Goal: Information Seeking & Learning: Learn about a topic

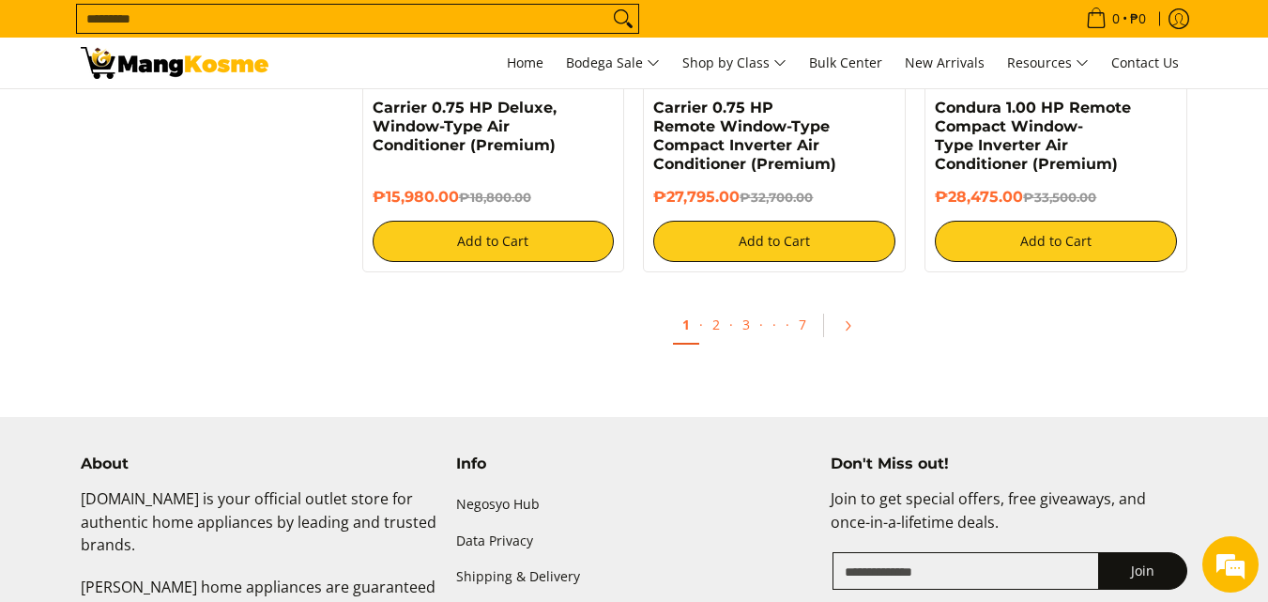
scroll to position [4130, 0]
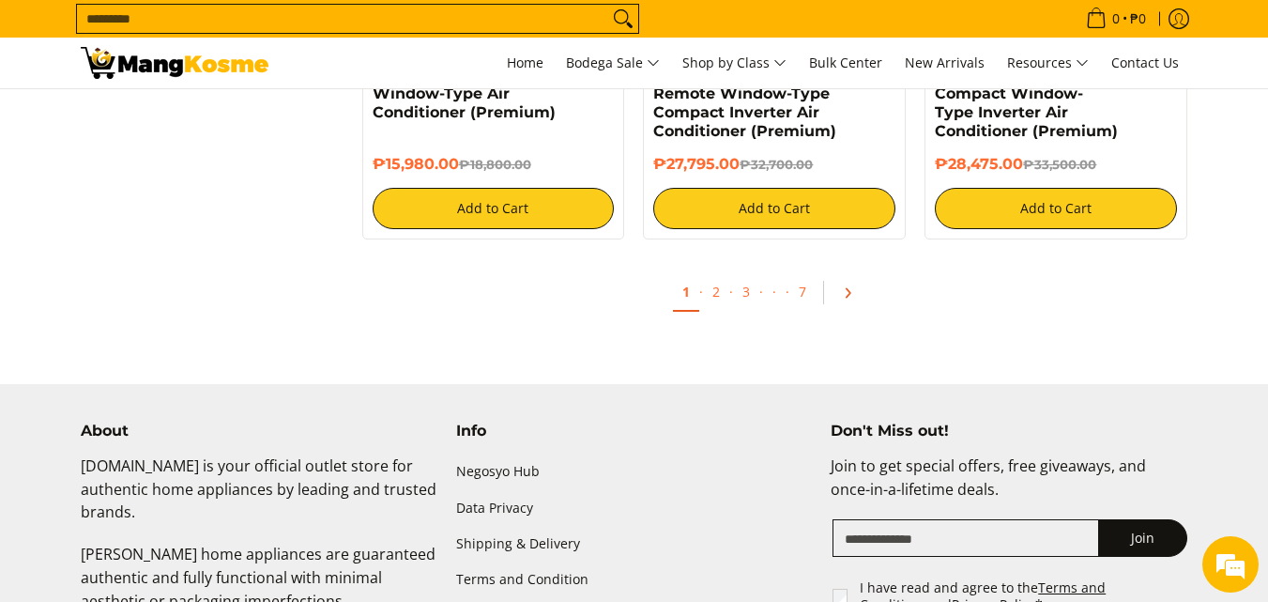
click at [841, 294] on icon "Pagination" at bounding box center [847, 292] width 13 height 13
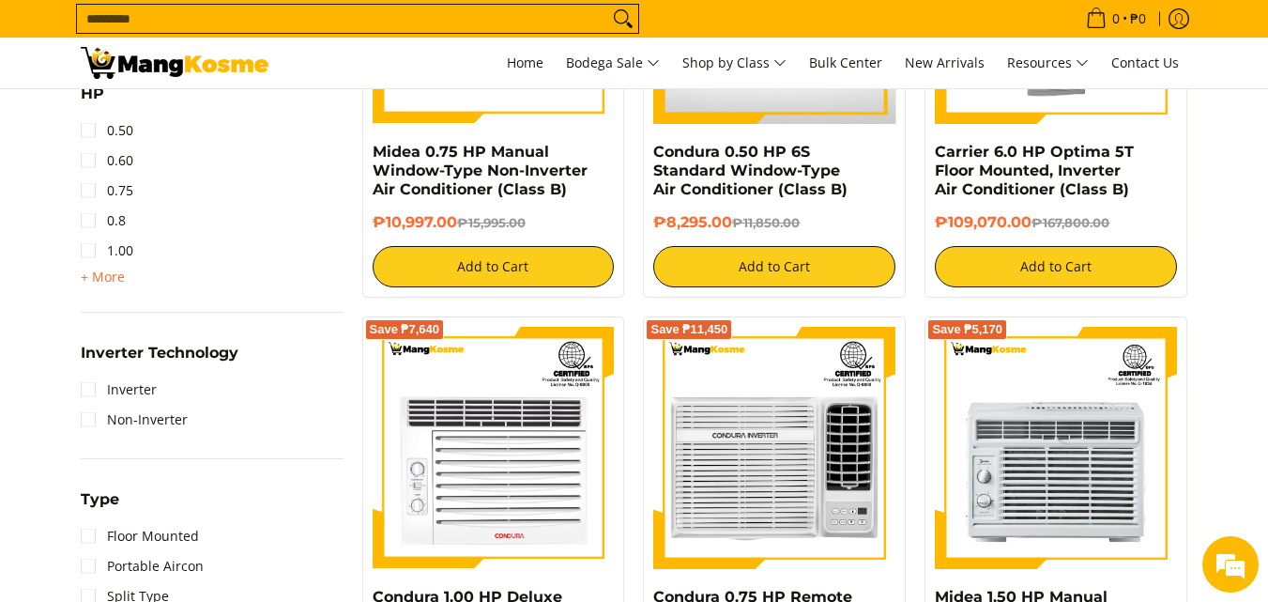
scroll to position [1126, 0]
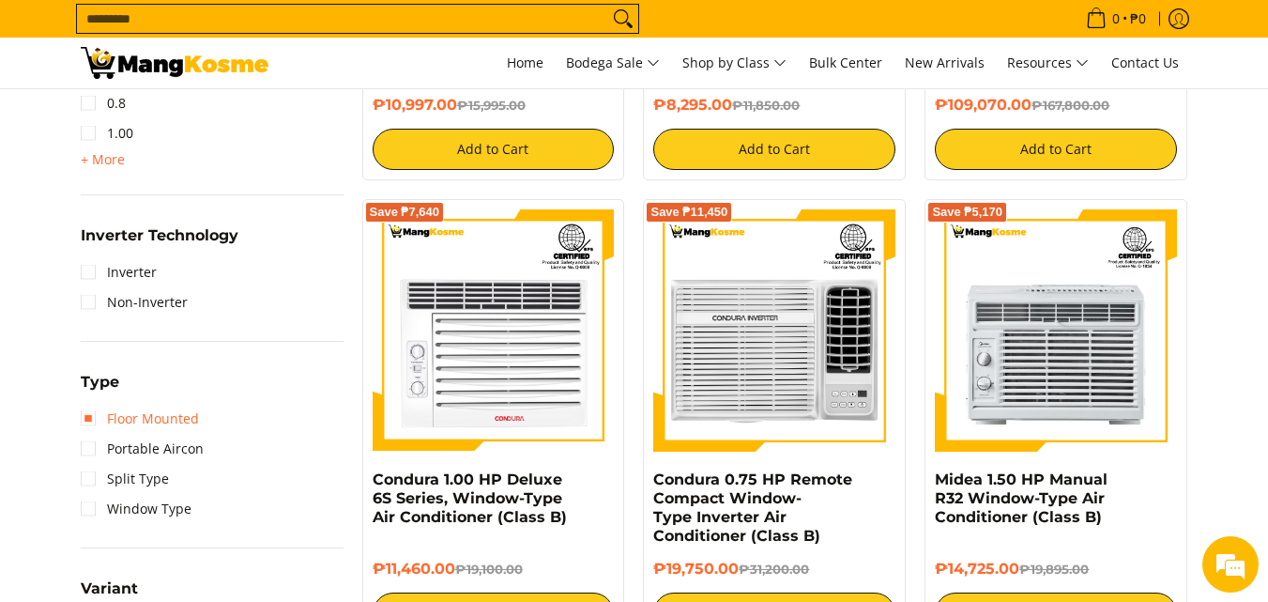
click at [90, 423] on link "Floor Mounted" at bounding box center [140, 419] width 118 height 30
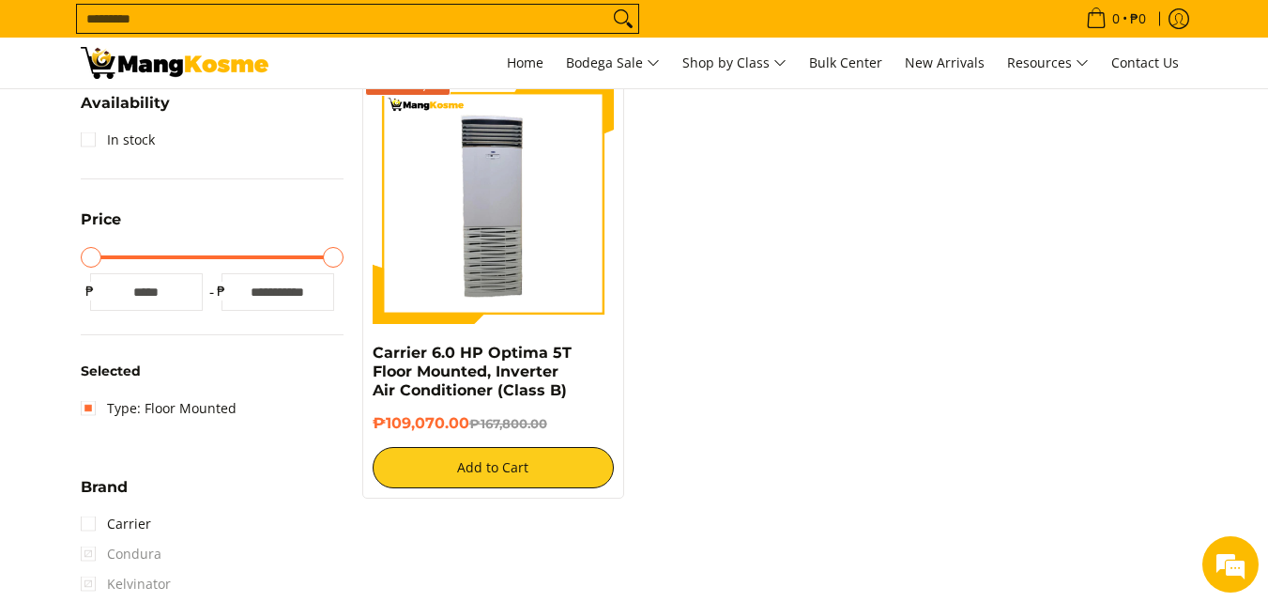
scroll to position [344, 0]
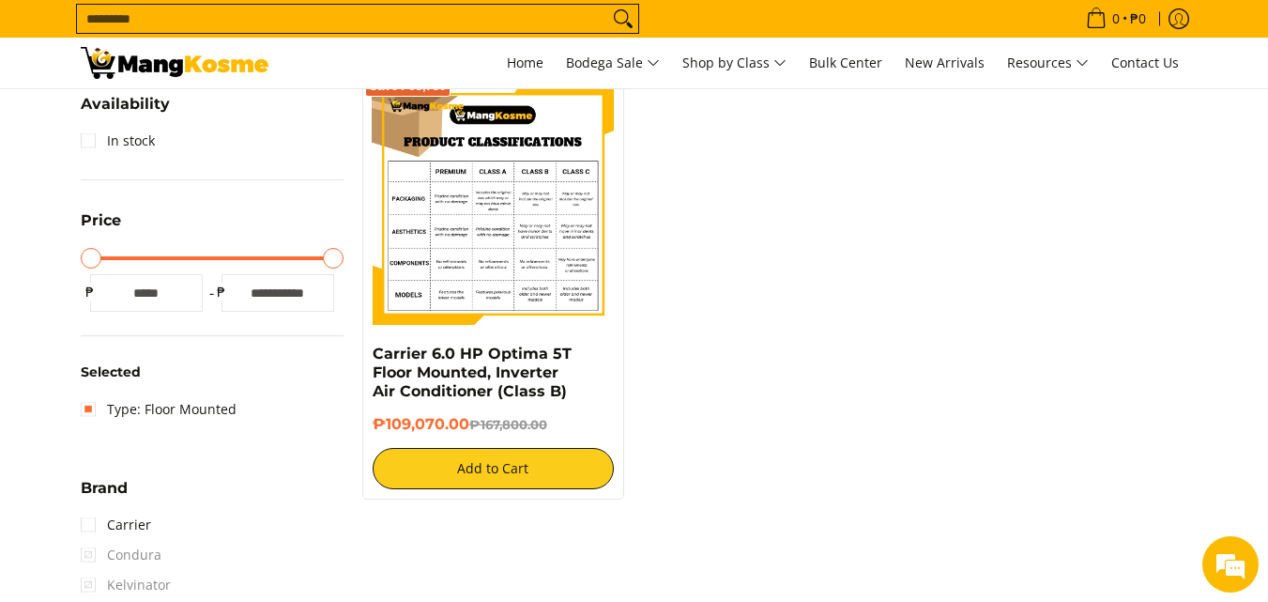
click at [453, 237] on img at bounding box center [494, 205] width 242 height 242
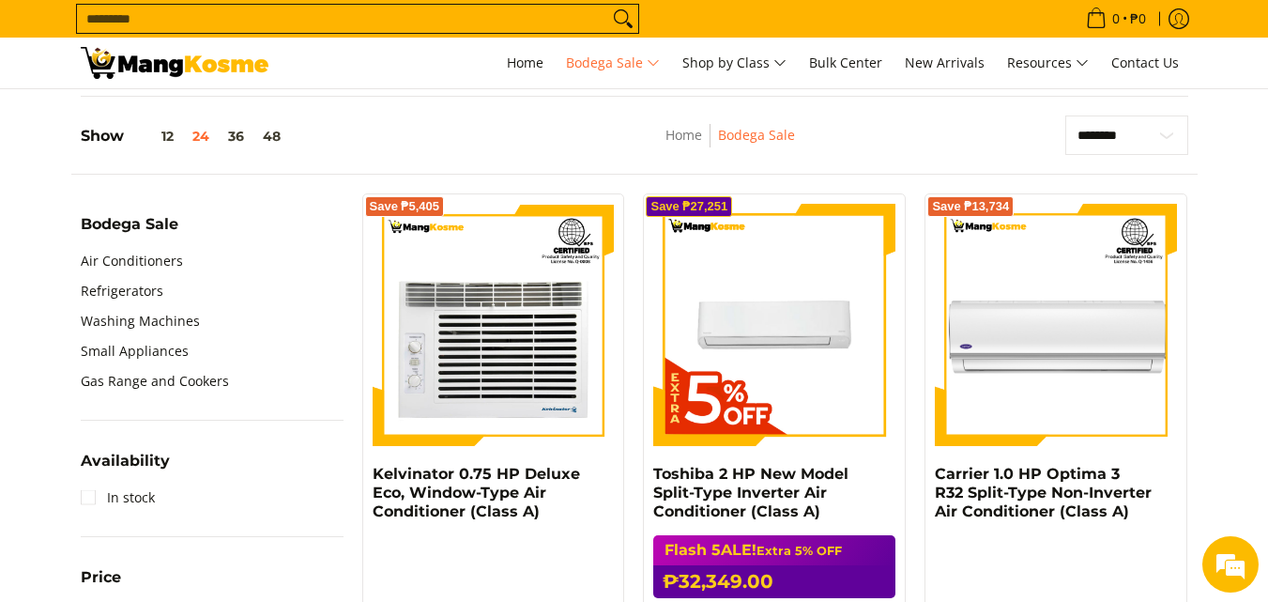
scroll to position [563, 0]
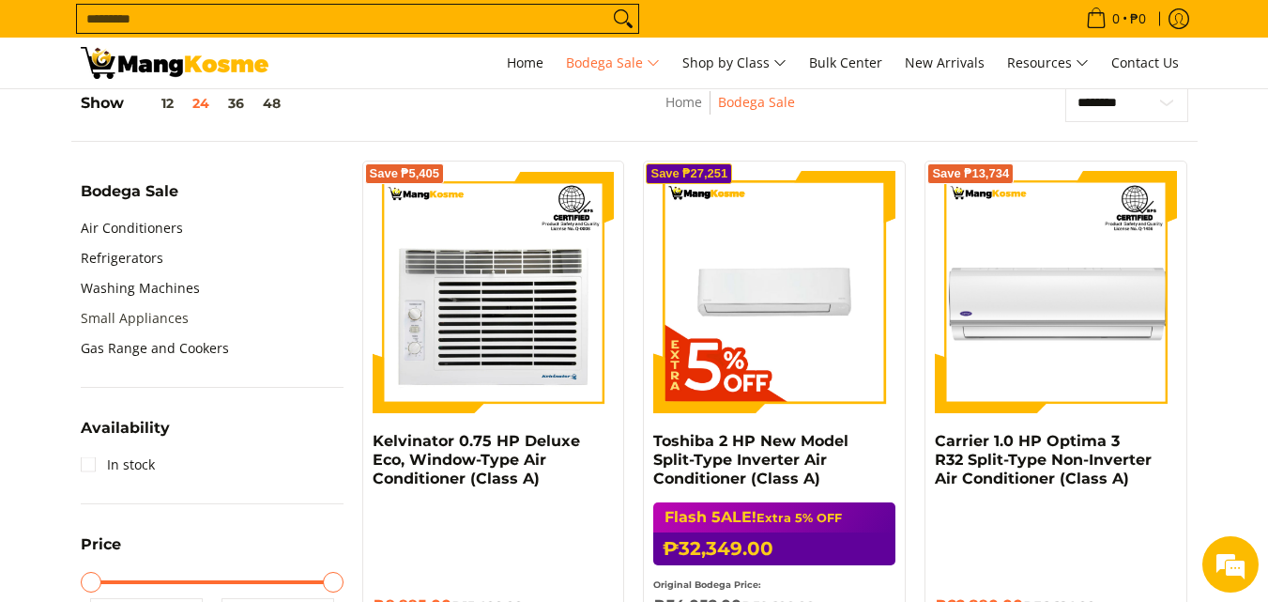
click at [152, 323] on link "Small Appliances" at bounding box center [135, 318] width 108 height 30
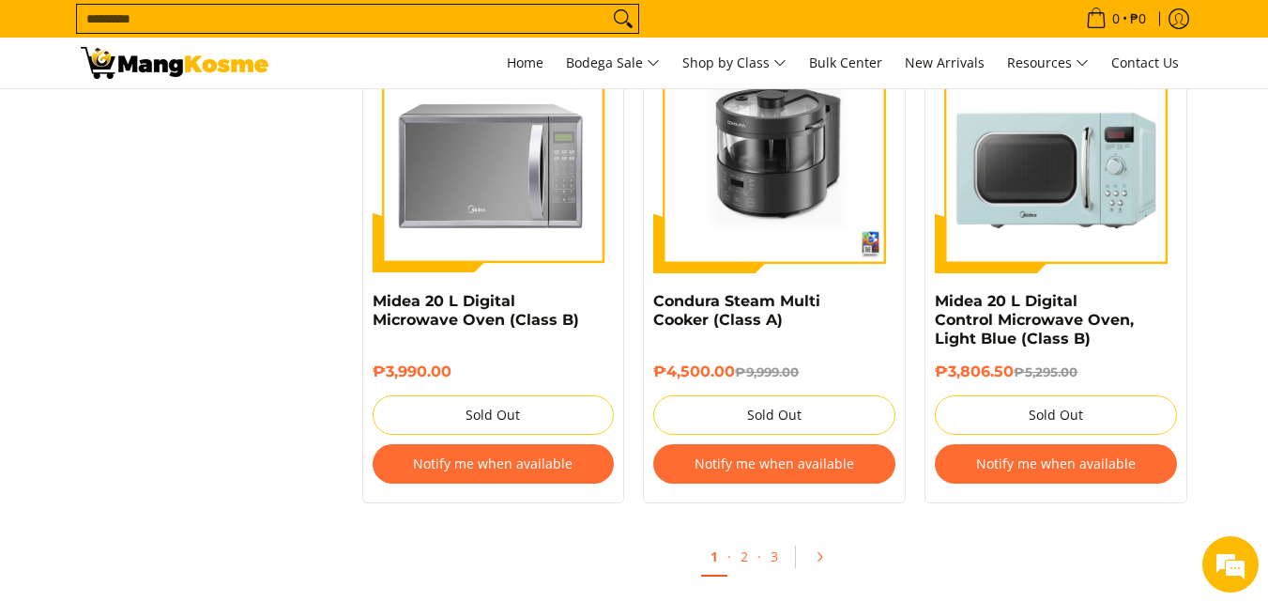
scroll to position [4036, 0]
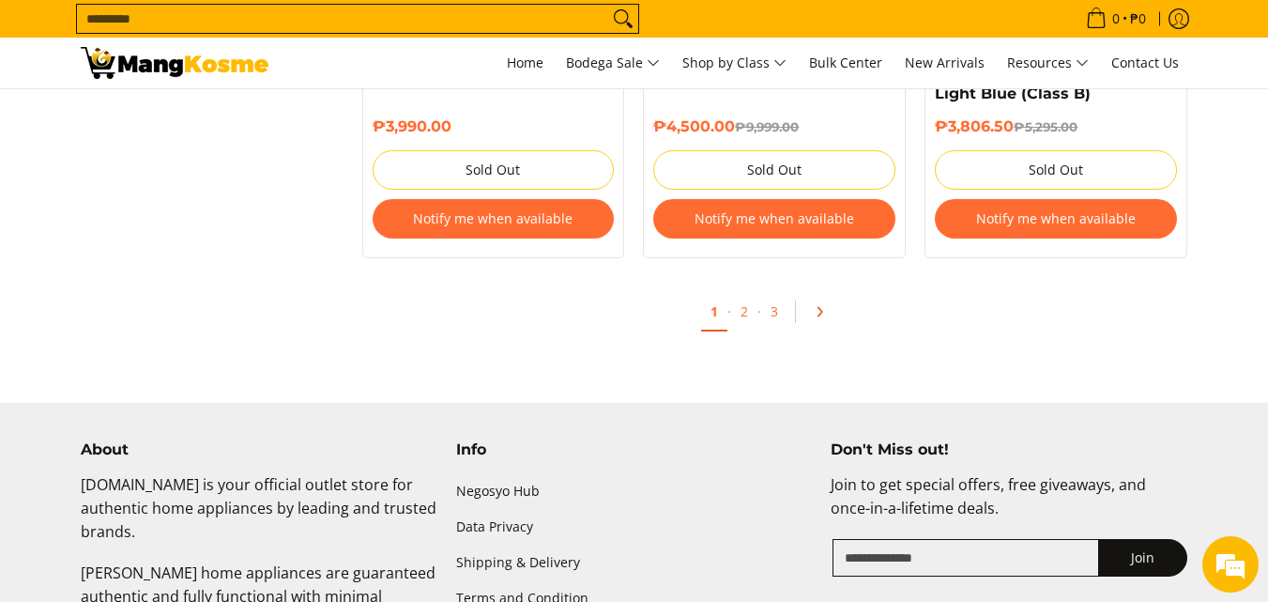
click at [822, 305] on icon "Pagination" at bounding box center [819, 311] width 13 height 13
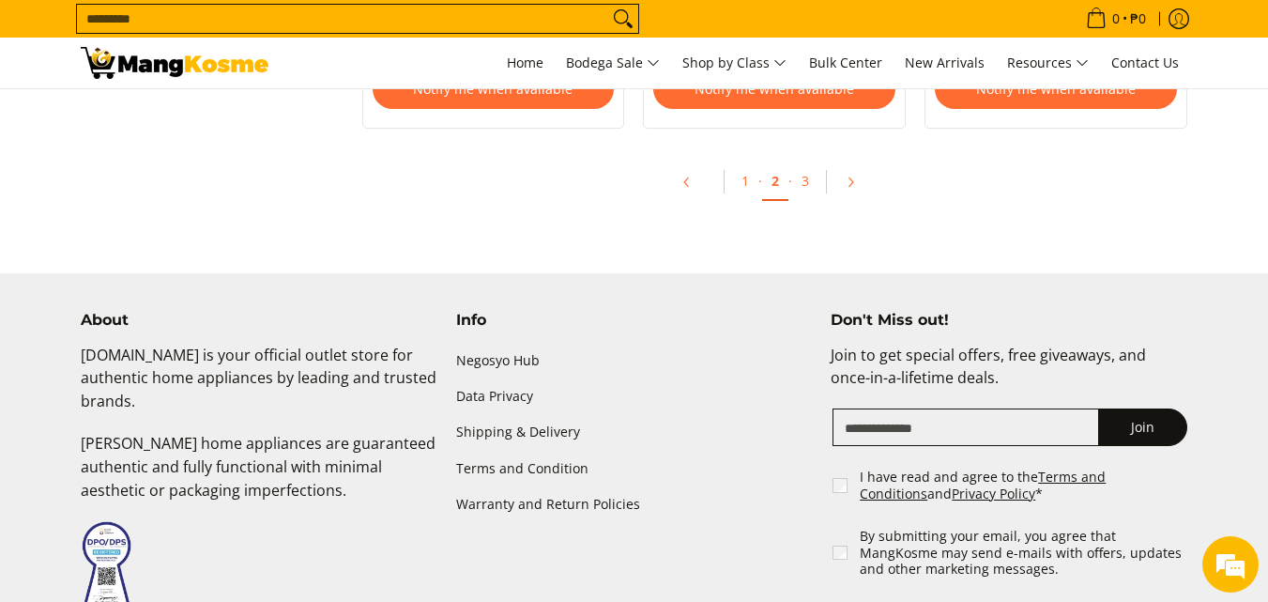
scroll to position [4224, 0]
click at [812, 178] on link "3" at bounding box center [805, 180] width 26 height 38
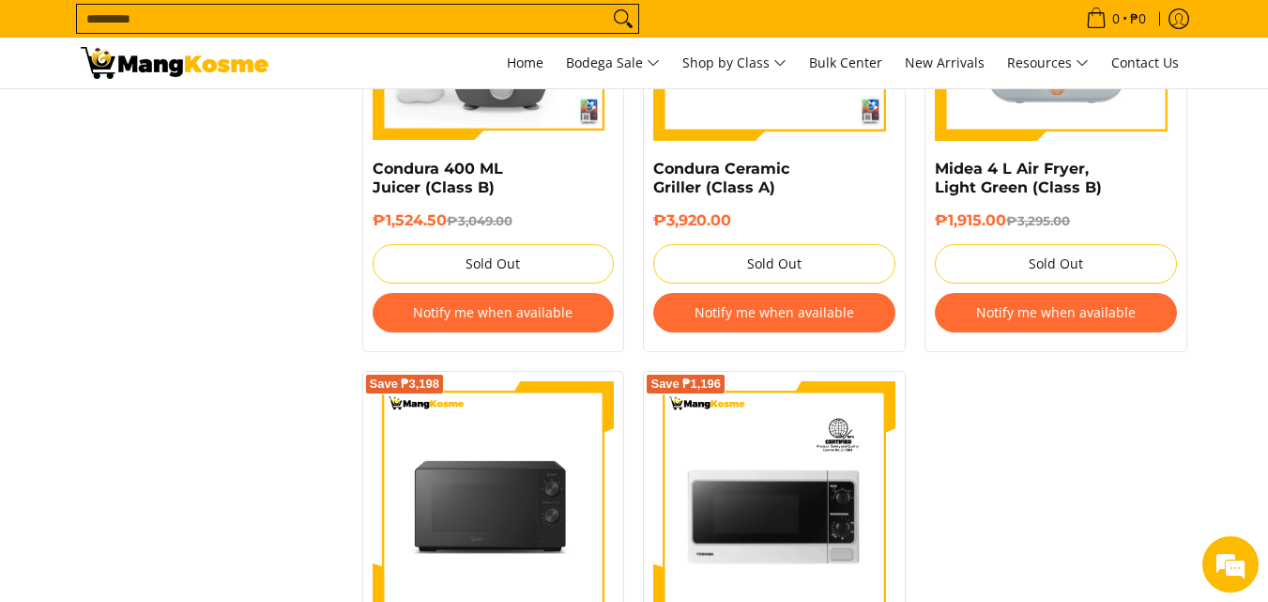
scroll to position [3567, 0]
